Goal: Information Seeking & Learning: Learn about a topic

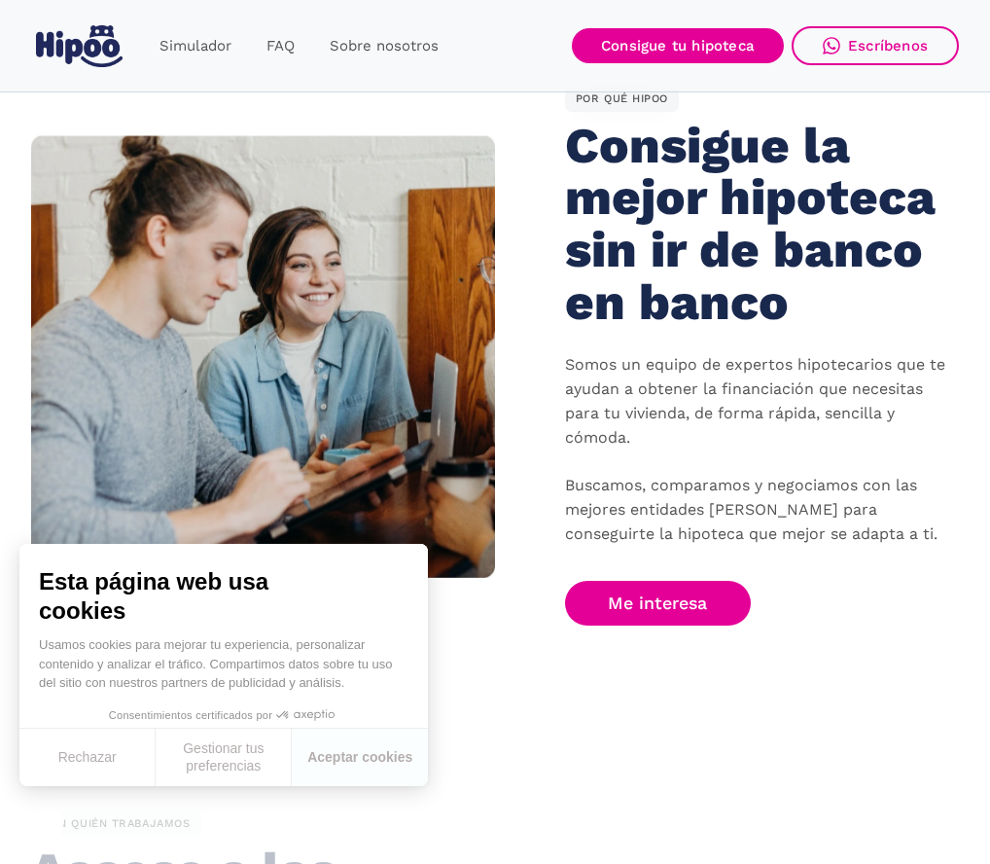
scroll to position [1542, 0]
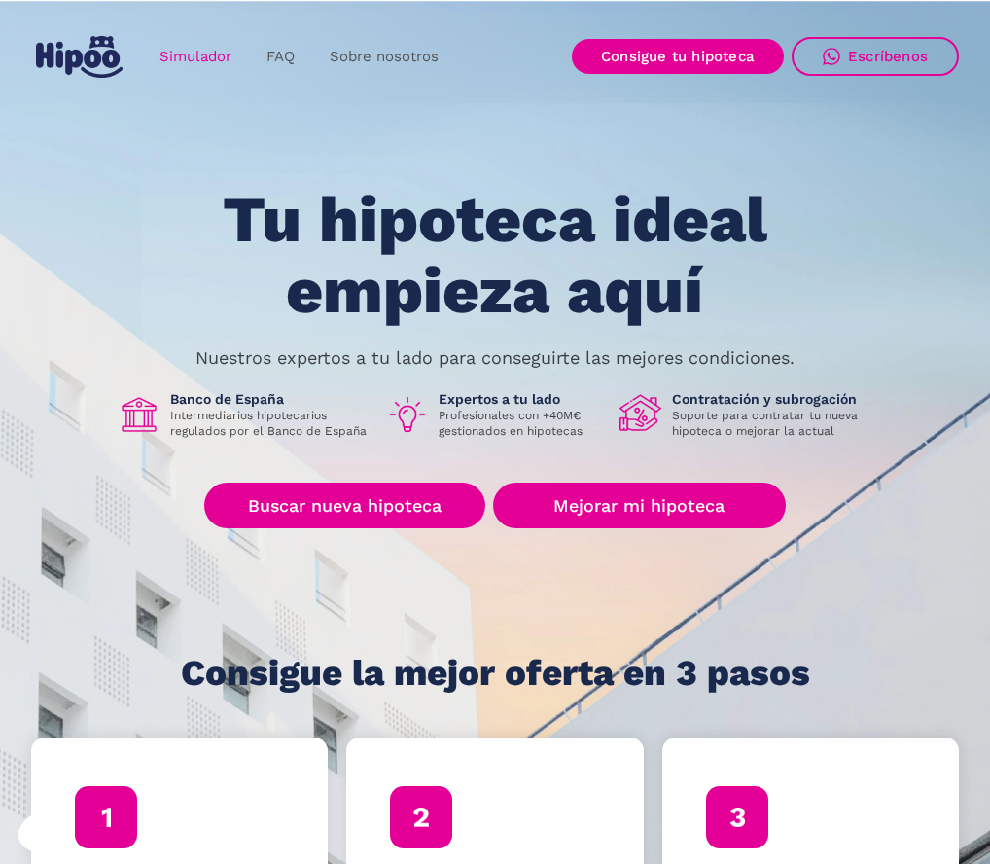
click at [206, 50] on link "Simulador" at bounding box center [195, 57] width 107 height 38
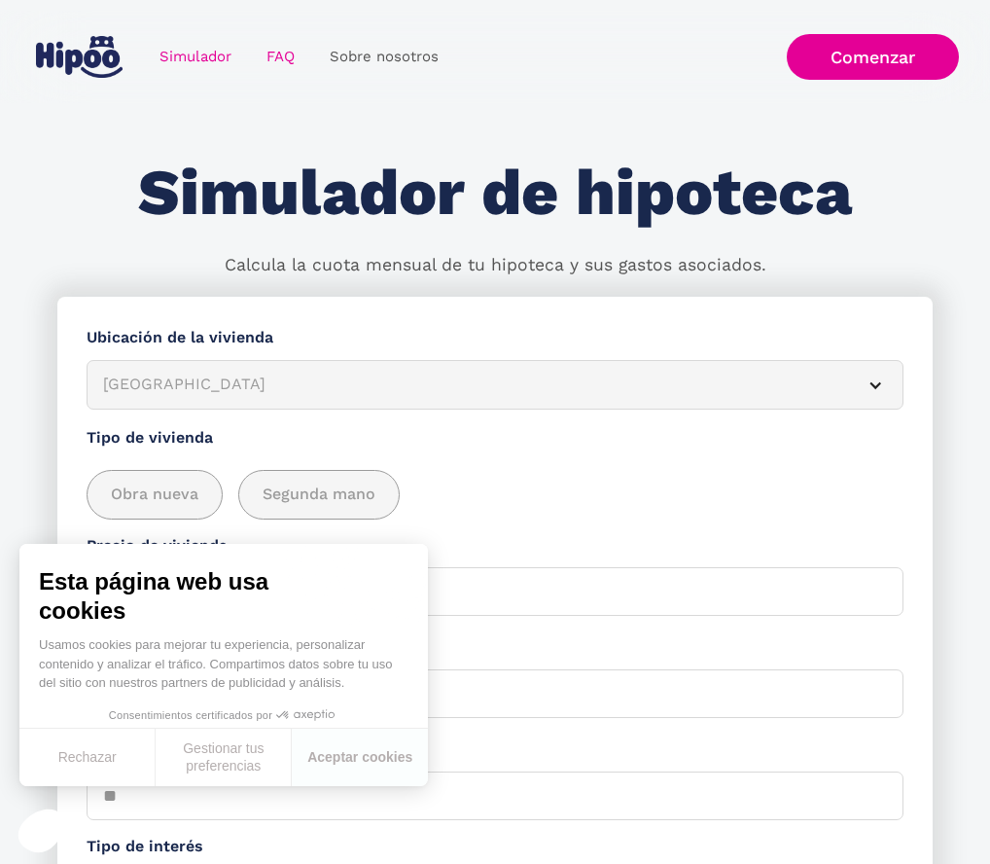
click at [300, 47] on link "FAQ" at bounding box center [280, 57] width 63 height 38
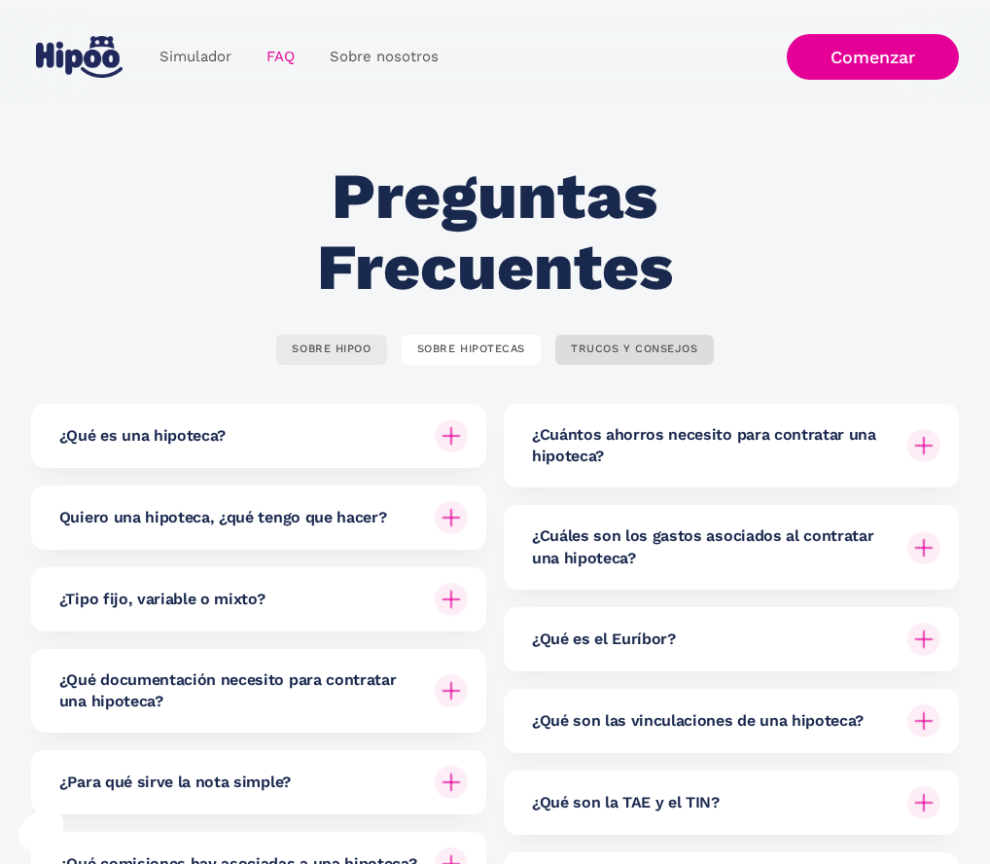
click at [371, 352] on div "SOBRE HIPOO" at bounding box center [331, 349] width 79 height 15
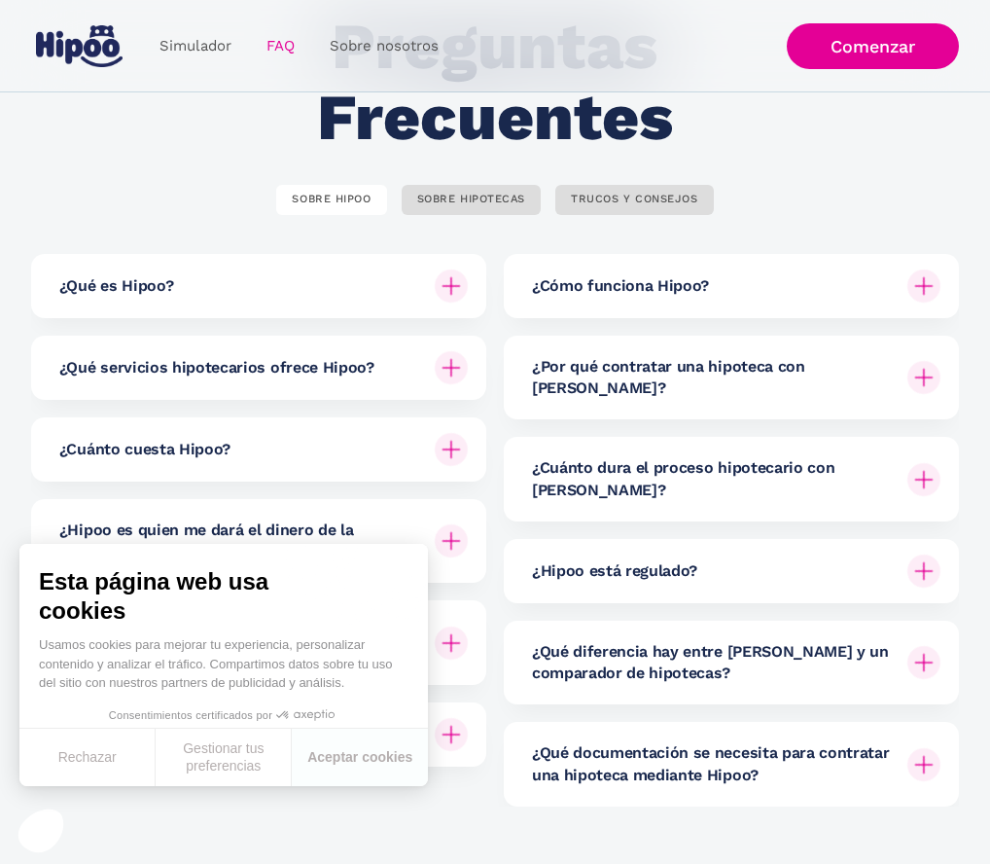
scroll to position [154, 0]
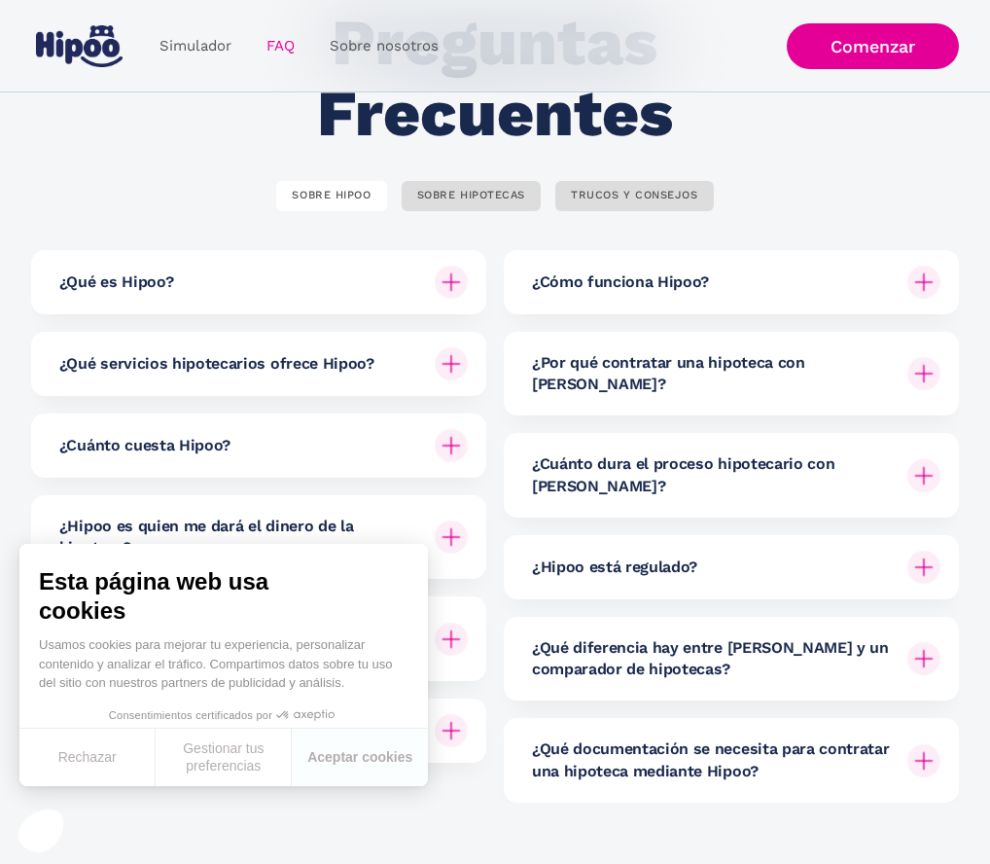
click at [688, 382] on div "¿Por qué contratar una hipoteca con Hipoo?" at bounding box center [736, 374] width 408 height 84
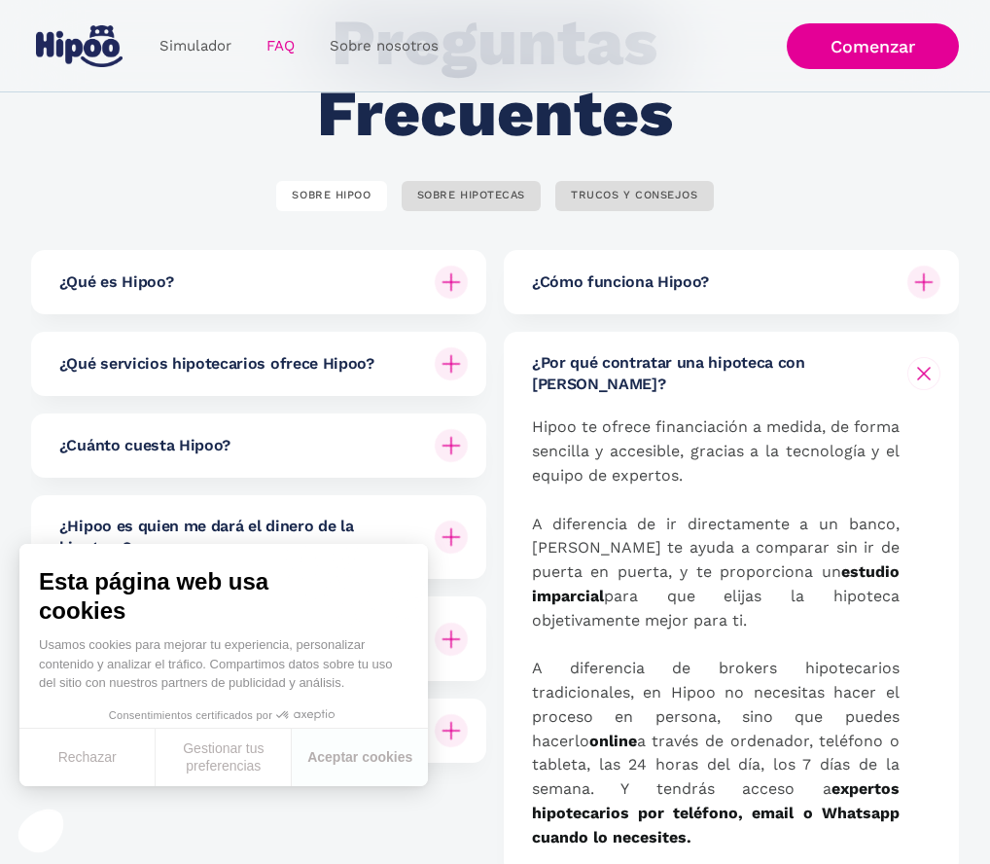
click at [604, 348] on div "¿Por qué contratar una hipoteca con Hipoo?" at bounding box center [736, 374] width 408 height 84
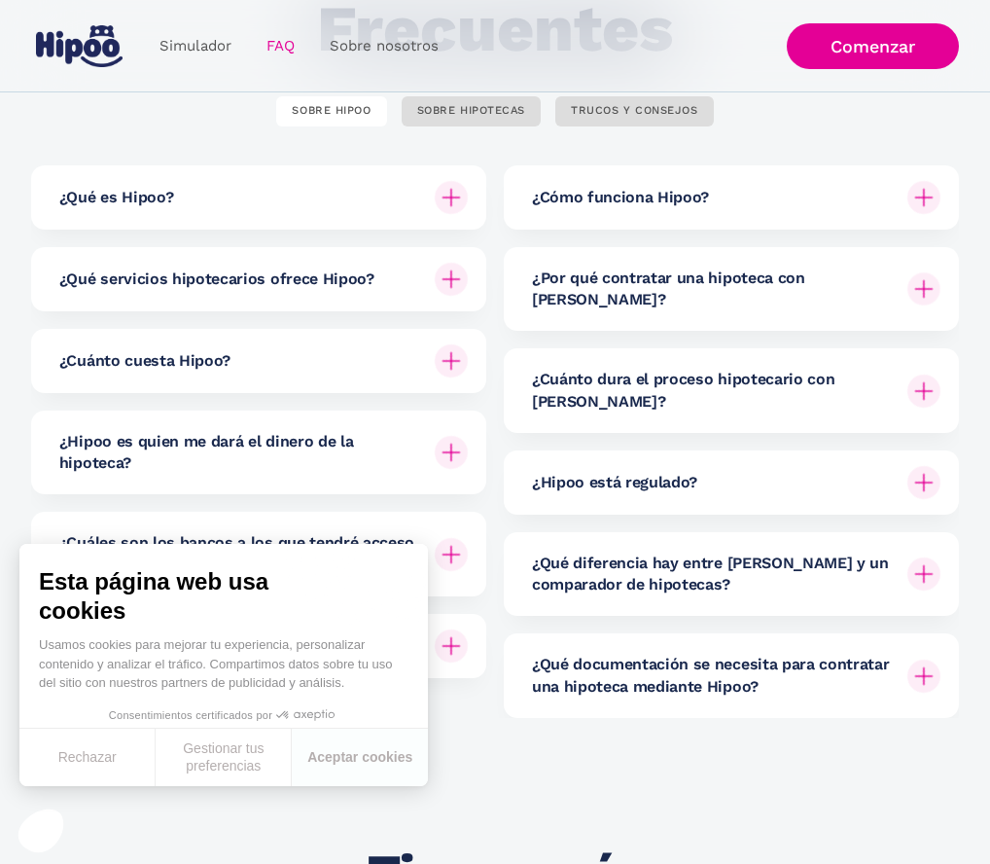
scroll to position [253, 0]
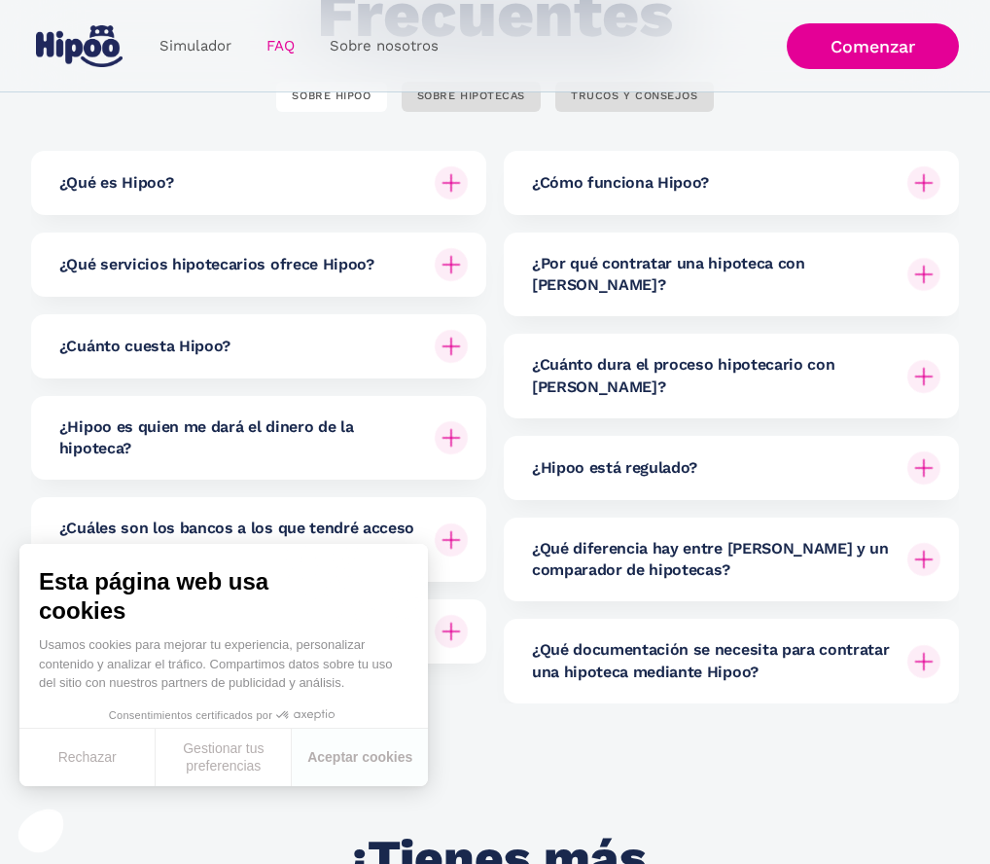
click at [604, 354] on h6 "¿Cuánto dura el proceso hipotecario con Hipoo?" at bounding box center [712, 376] width 360 height 44
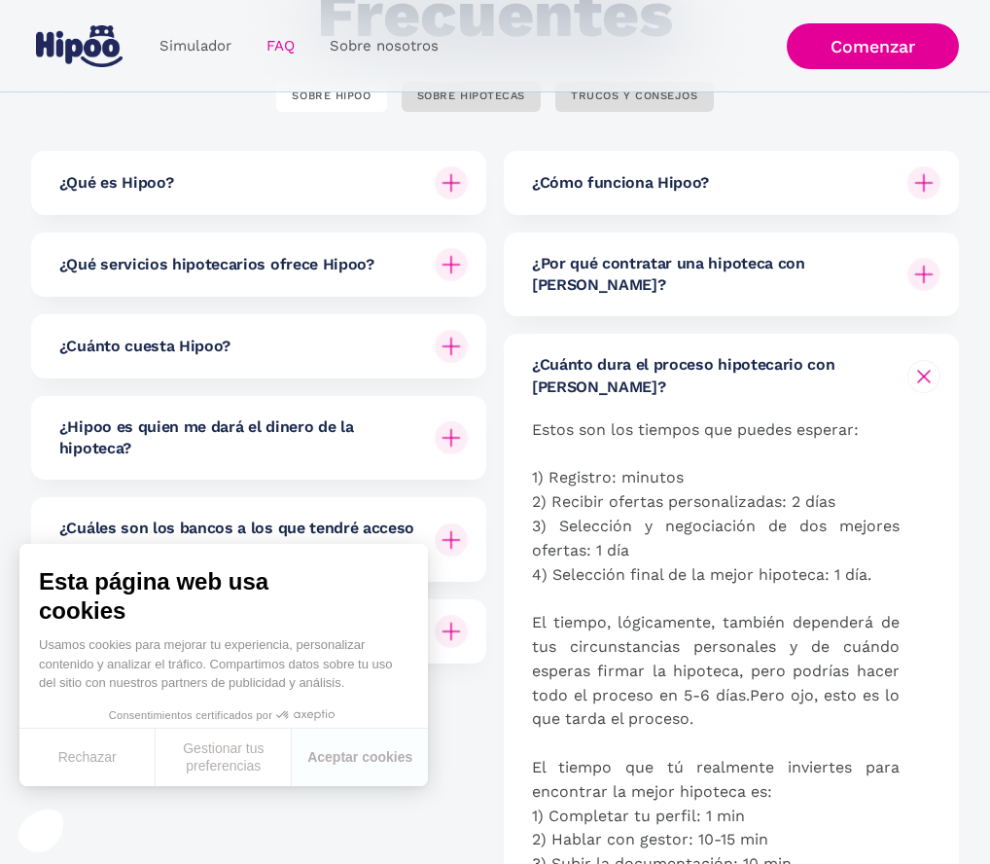
click at [604, 354] on h6 "¿Cuánto dura el proceso hipotecario con Hipoo?" at bounding box center [712, 376] width 360 height 44
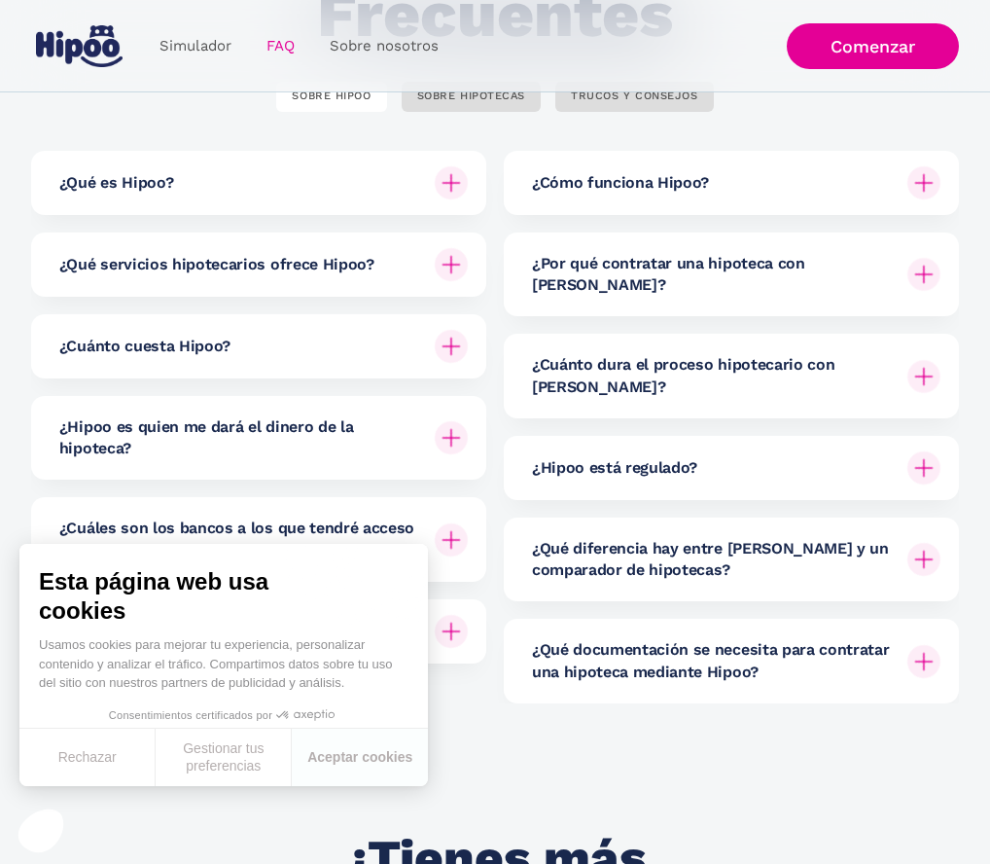
click at [279, 354] on div "¿Cuánto cuesta Hipoo?" at bounding box center [263, 346] width 408 height 64
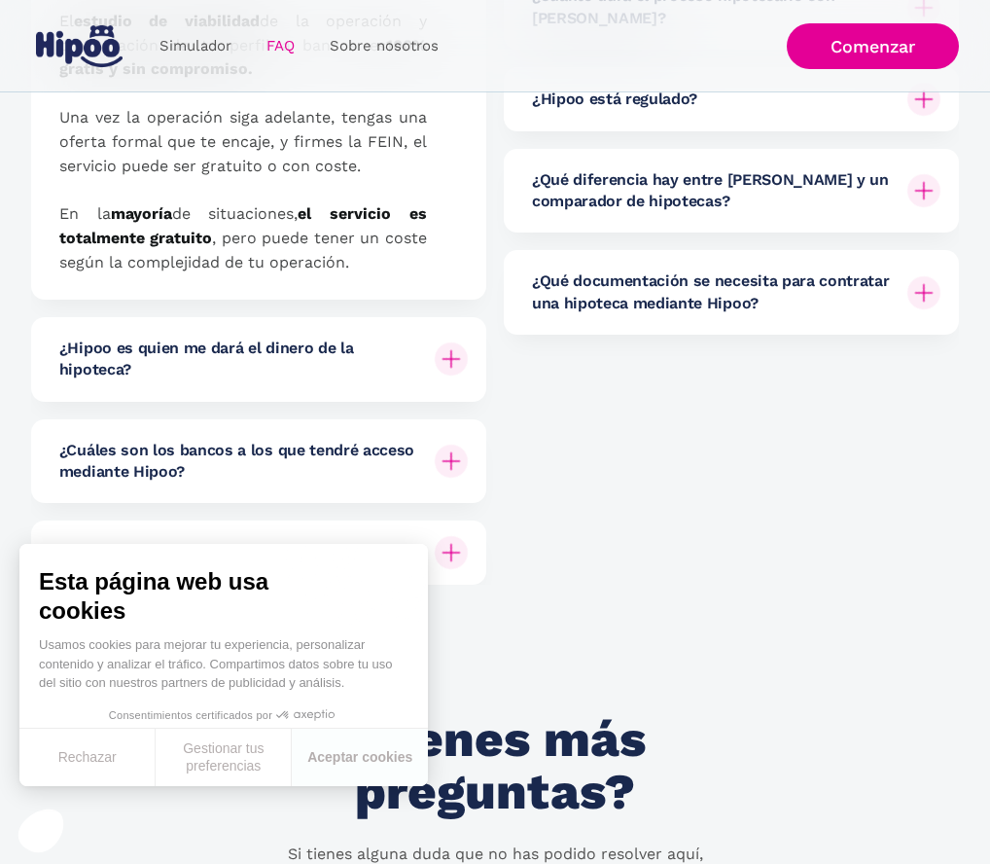
scroll to position [652, 0]
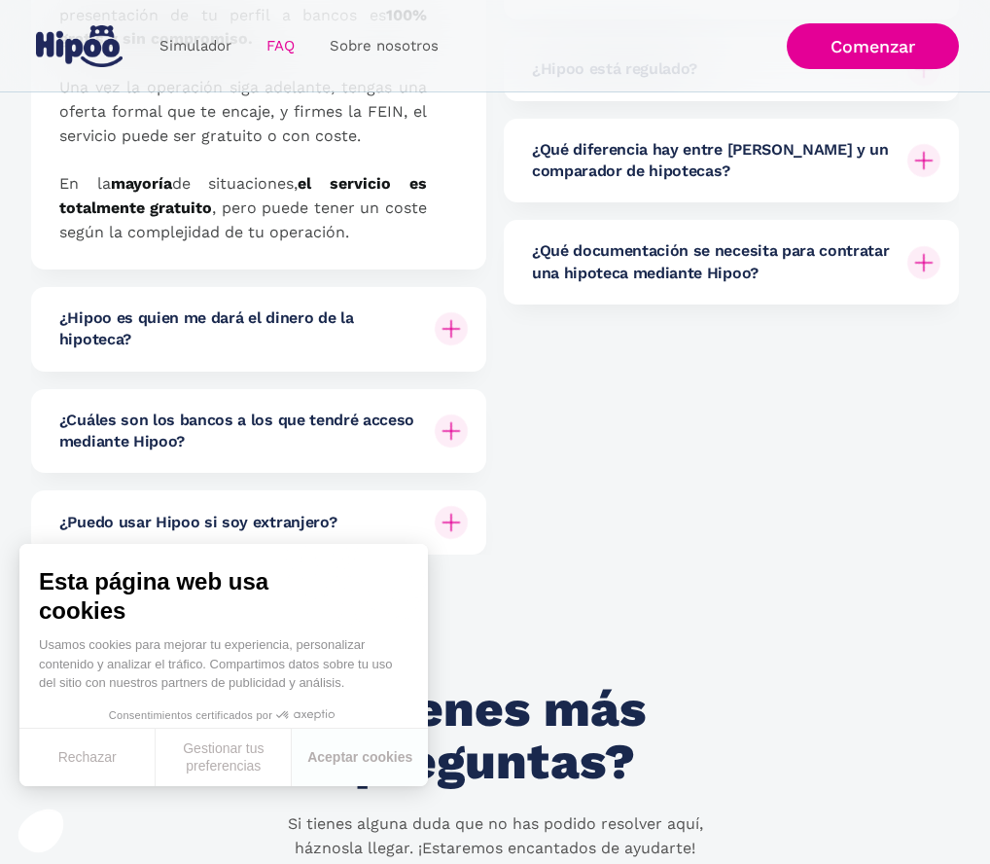
click at [290, 324] on h6 "¿Hipoo es quien me dará el dinero de la hipoteca?" at bounding box center [239, 329] width 360 height 44
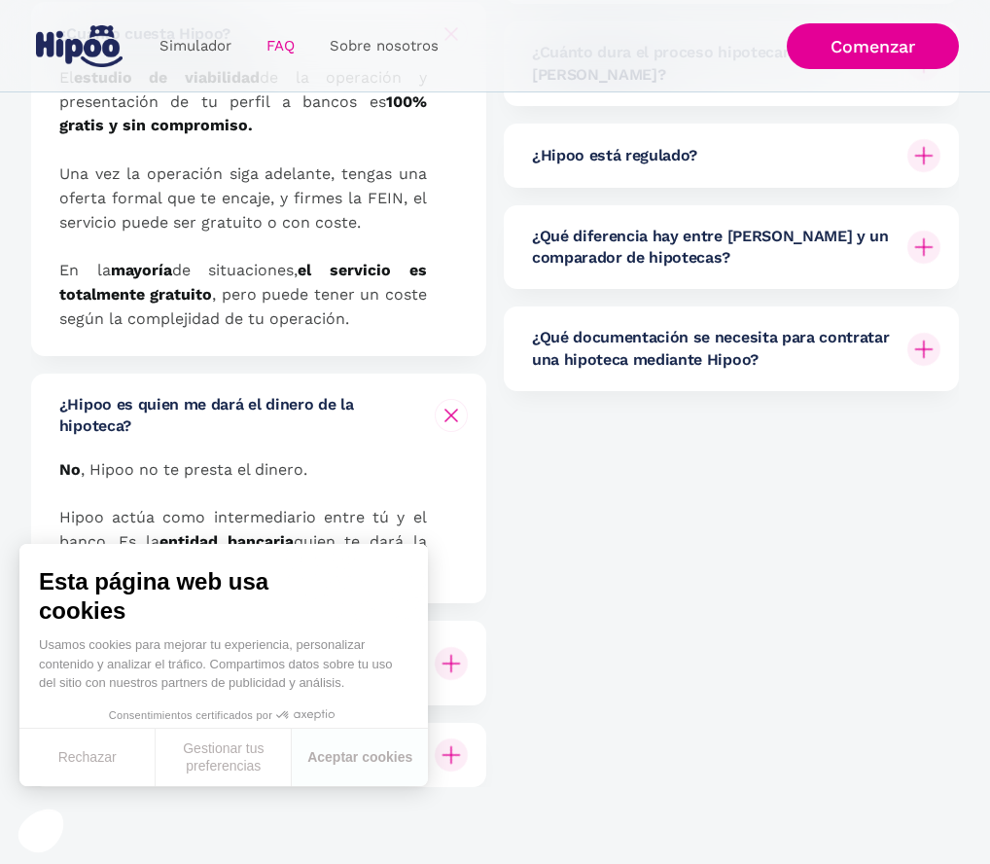
scroll to position [340, 0]
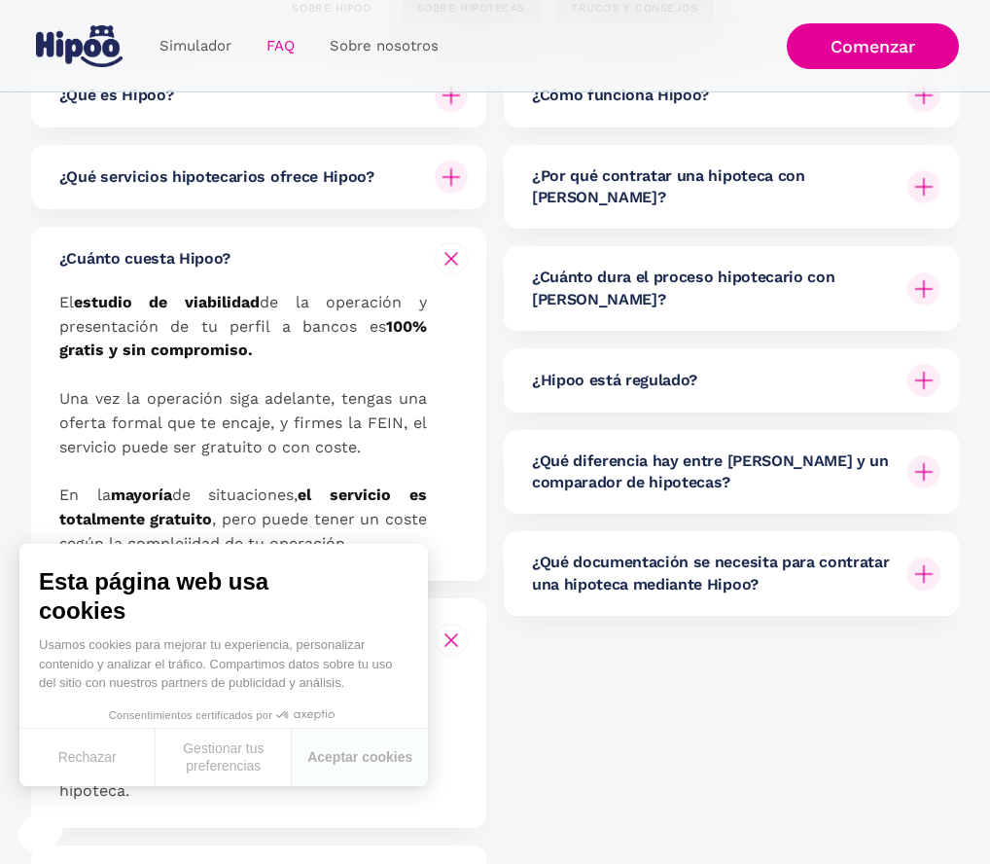
click at [714, 355] on div "¿Hipoo está regulado?" at bounding box center [736, 380] width 408 height 64
